Goal: Check status: Check status

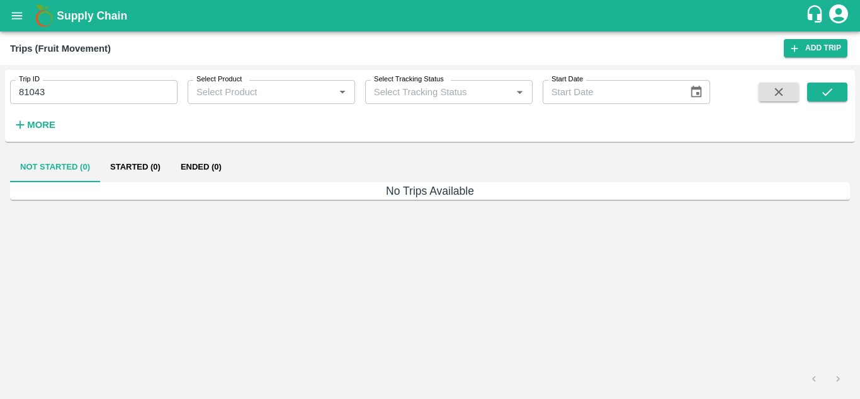
type input "Ongoing"
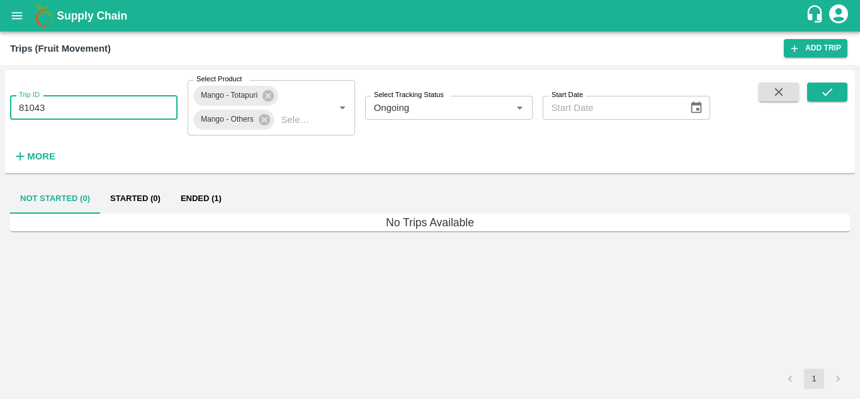
click at [154, 103] on input "81043" at bounding box center [93, 108] width 167 height 24
type input "8"
paste input "text"
type input "86801"
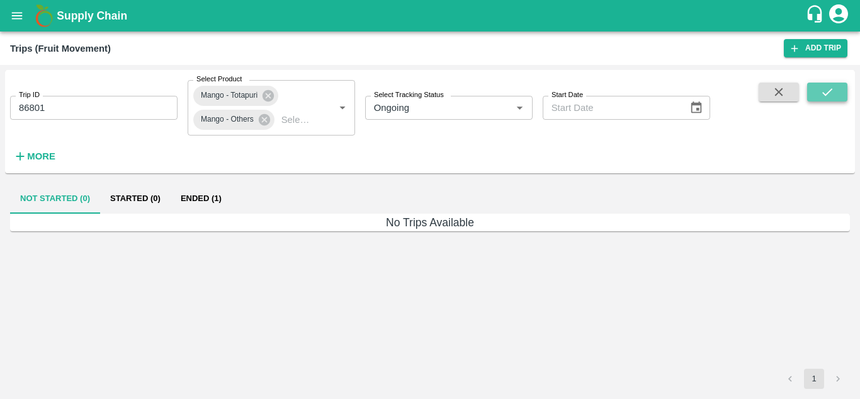
click at [836, 92] on button "submit" at bounding box center [827, 91] width 40 height 19
click at [131, 193] on button "Started (1)" at bounding box center [135, 198] width 71 height 30
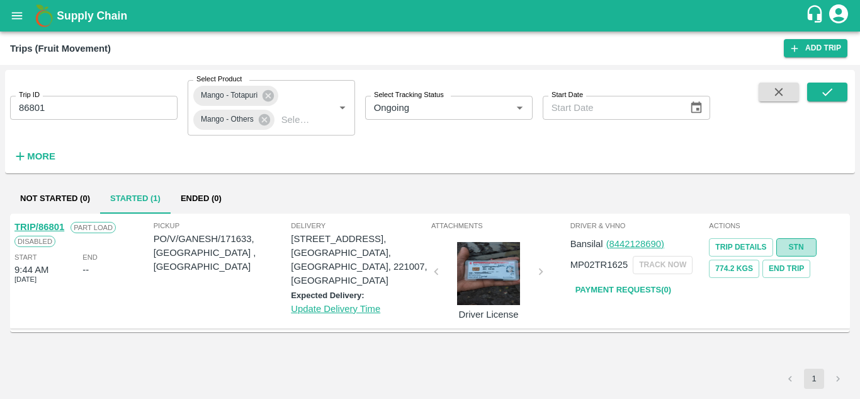
click at [795, 250] on link "STN" at bounding box center [796, 247] width 40 height 18
